Goal: Task Accomplishment & Management: Complete application form

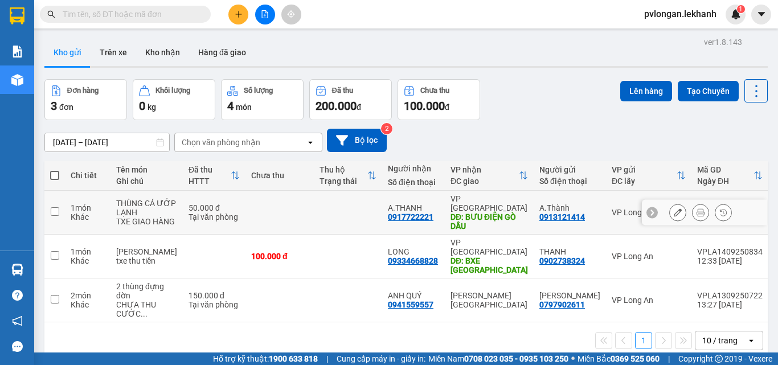
drag, startPoint x: 533, startPoint y: 215, endPoint x: 535, endPoint y: 221, distance: 5.9
click at [539, 221] on div "0913121414" at bounding box center [562, 216] width 46 height 9
click at [539, 217] on div "0913121414" at bounding box center [562, 216] width 46 height 9
click at [673, 213] on button at bounding box center [678, 213] width 16 height 20
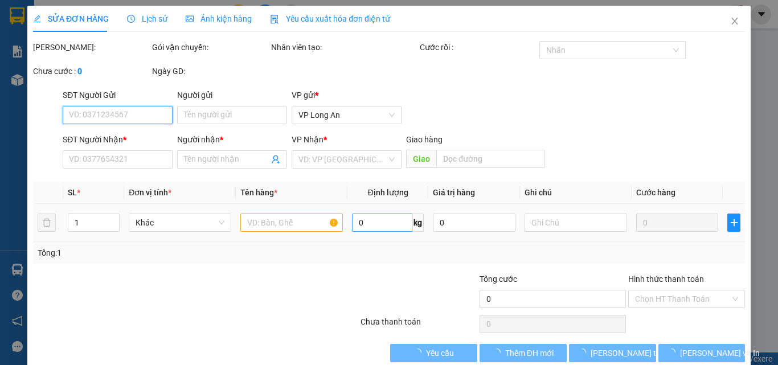
type input "0913121414"
type input "A.Thành"
type input "0917722221"
type input "A.THANH"
type input "BƯU ĐIỆN GÒ DẦU"
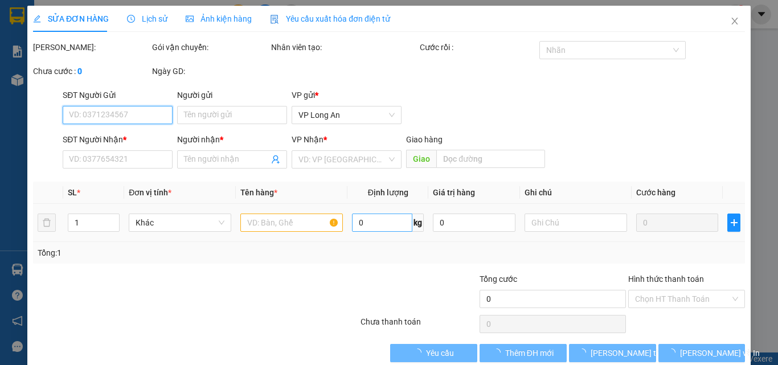
type input "50.000"
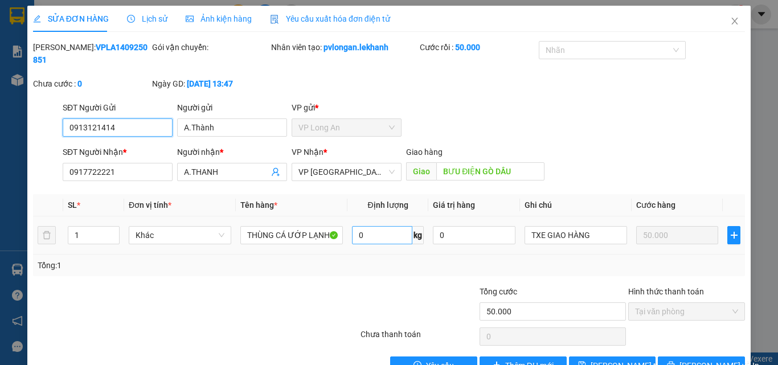
scroll to position [19, 0]
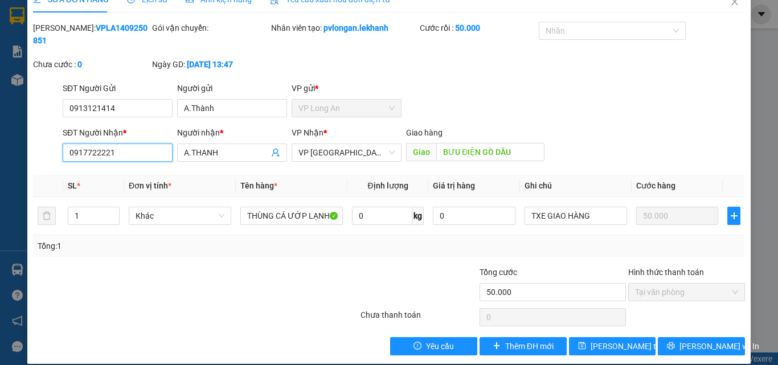
click at [128, 143] on input "0917722221" at bounding box center [118, 152] width 110 height 18
click at [730, 3] on icon "close" at bounding box center [734, 1] width 9 height 9
